Goal: Find specific page/section: Find specific page/section

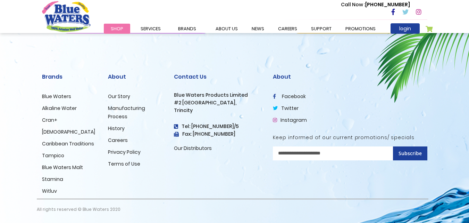
scroll to position [1643, 0]
click at [174, 151] on link "Our Distributors" at bounding box center [193, 148] width 38 height 7
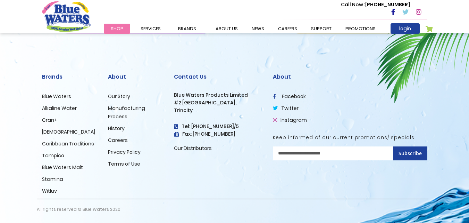
click at [174, 151] on link "Our Distributors" at bounding box center [193, 148] width 38 height 7
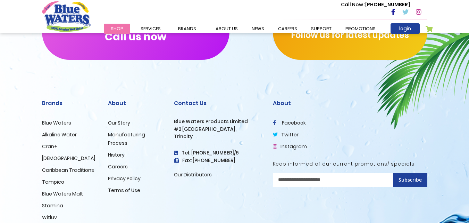
scroll to position [540, 0]
